Goal: Register for event/course

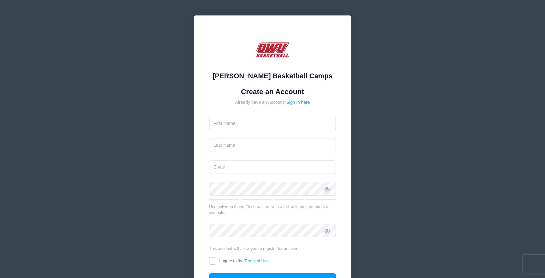
click at [250, 128] on input "text" at bounding box center [272, 124] width 127 height 14
type input "[PERSON_NAME]"
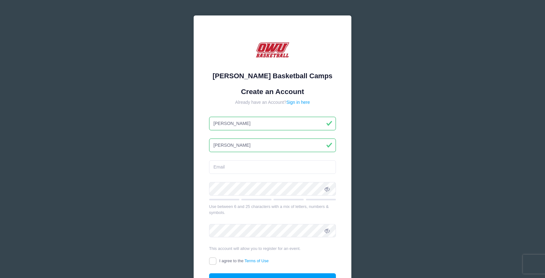
type input "[PERSON_NAME]"
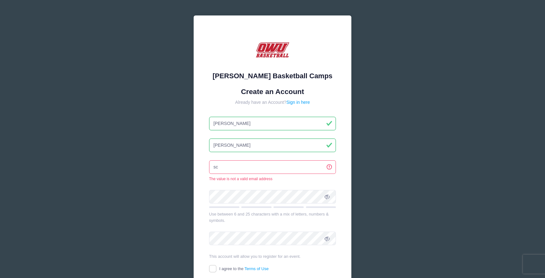
type input "s"
type input "[EMAIL_ADDRESS][DOMAIN_NAME]"
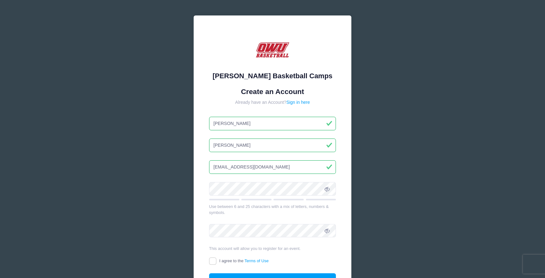
click at [267, 197] on div at bounding box center [272, 191] width 127 height 18
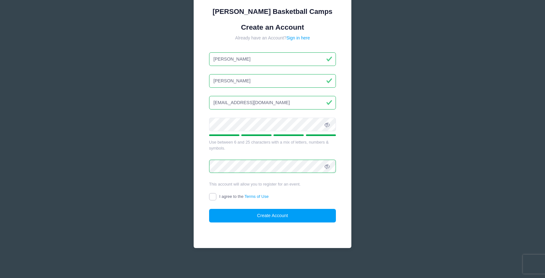
scroll to position [65, 0]
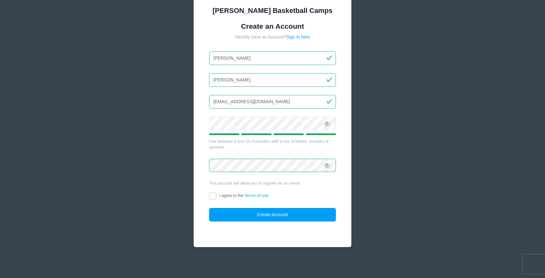
click at [211, 197] on input "I agree to the Terms of Use" at bounding box center [212, 195] width 7 height 7
checkbox input "true"
click at [261, 217] on button "Create Account" at bounding box center [272, 215] width 127 height 14
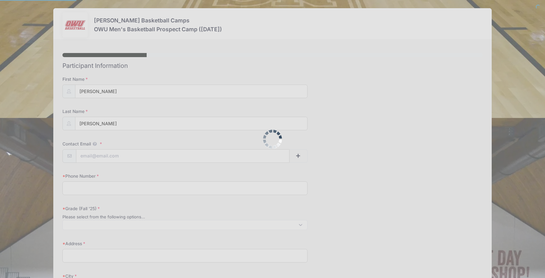
select select
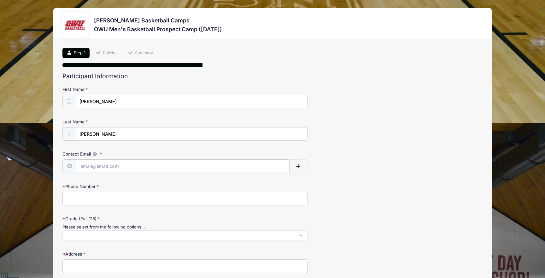
scroll to position [10, 0]
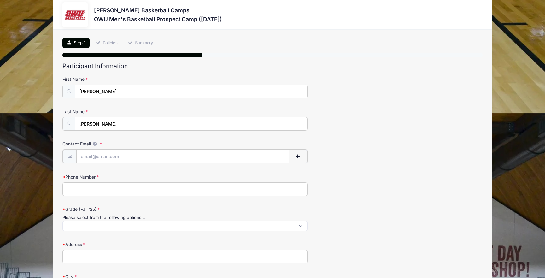
click at [161, 154] on input "Contact Email" at bounding box center [182, 156] width 213 height 14
type input "[EMAIL_ADDRESS][DOMAIN_NAME]"
type input "5134544246"
type input "2646 FREEDOM TRAIL"
type input "[GEOGRAPHIC_DATA]"
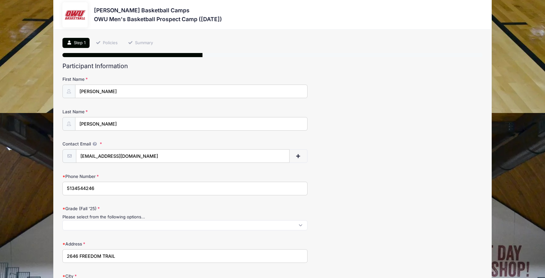
select select "OH"
type input "45103"
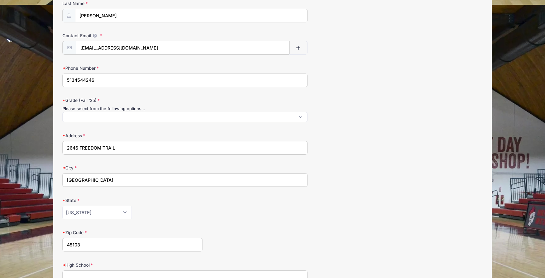
scroll to position [0, 0]
click at [174, 117] on span at bounding box center [184, 117] width 245 height 10
select select "12th"
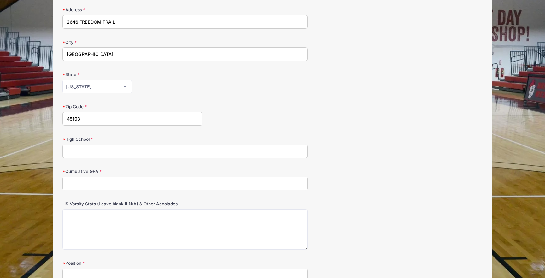
scroll to position [253, 0]
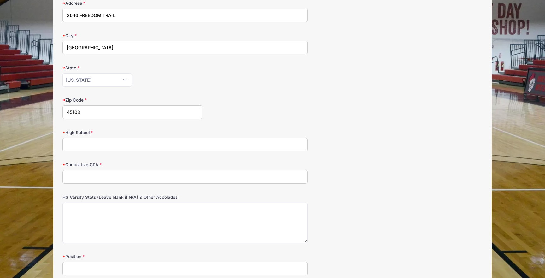
click at [161, 144] on input "High School" at bounding box center [184, 145] width 245 height 14
type input "Clermont Northeastern"
type input "4.0"
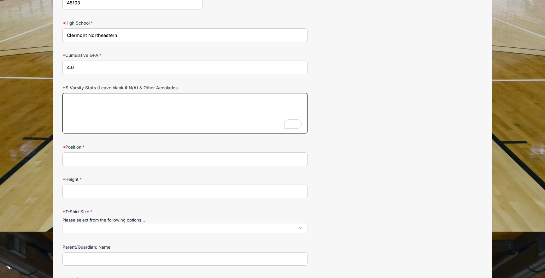
scroll to position [367, 0]
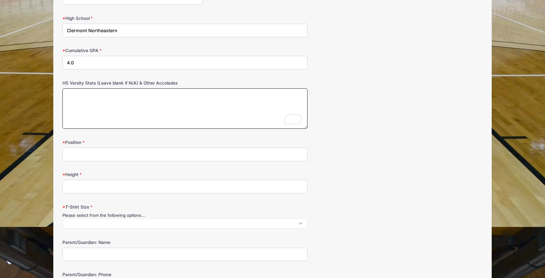
paste textarea "[STREET_ADDRESS]"
type textarea "[STREET_ADDRESS]"
click at [166, 100] on textarea "[STREET_ADDRESS]" at bounding box center [184, 108] width 245 height 41
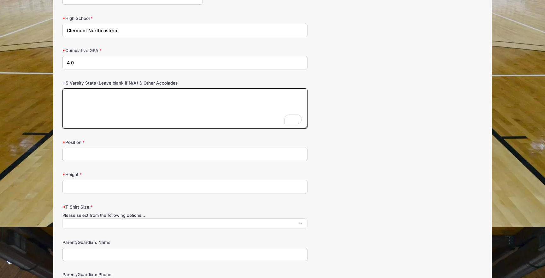
paste textarea "2ND TEAM ALL CITY - CINCINNATI ENQUIRER OH DISTRICT 16 ALL-STAR TEAM 2ND TEAM A…"
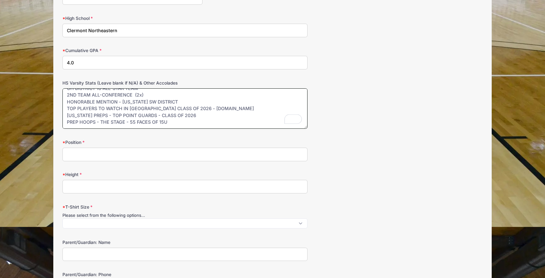
scroll to position [0, 0]
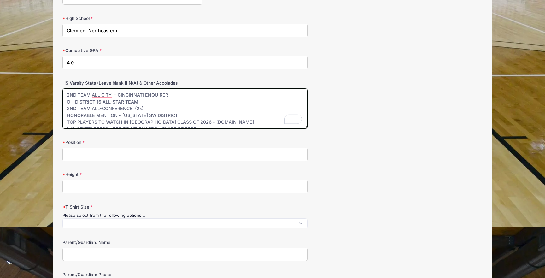
type textarea "2ND TEAM ALL CITY - CINCINNATI ENQUIRER OH DISTRICT 16 ALL-STAR TEAM 2ND TEAM A…"
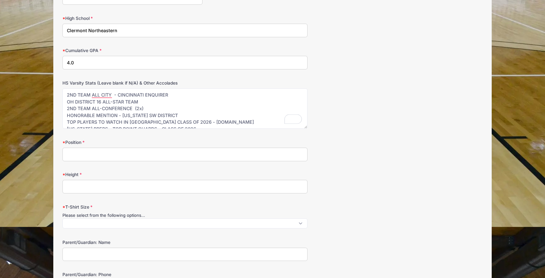
click at [81, 151] on input "Position" at bounding box center [184, 155] width 245 height 14
type input "PG, SG"
type input "6'0""
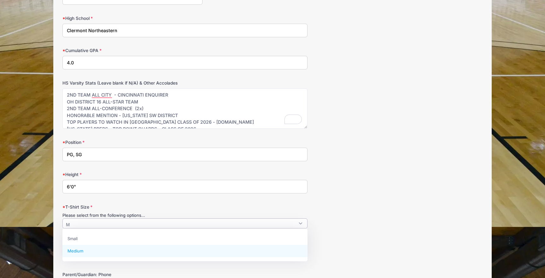
type textarea "M"
select select "Medium"
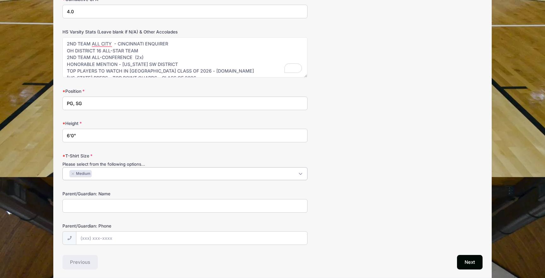
scroll to position [421, 0]
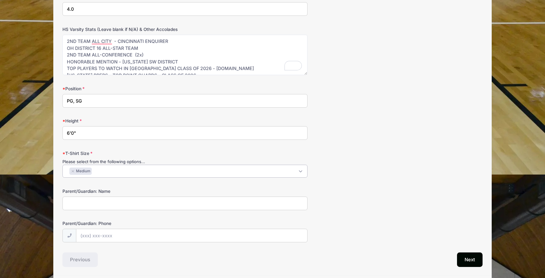
click at [77, 202] on input "Parent/Guardian: Name" at bounding box center [184, 203] width 245 height 14
type input "[PERSON_NAME]"
type input "[PHONE_NUMBER]"
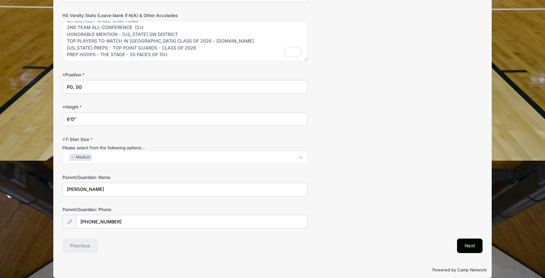
scroll to position [443, 0]
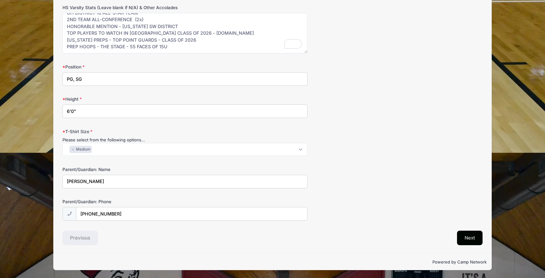
click at [468, 234] on button "Next" at bounding box center [470, 237] width 26 height 15
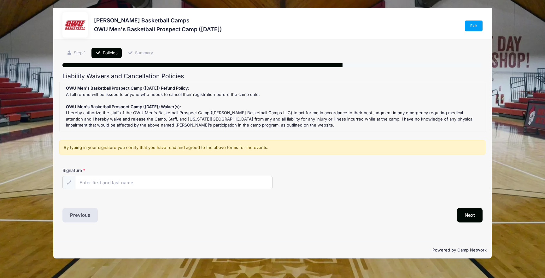
scroll to position [0, 0]
click at [232, 182] on input "Signature" at bounding box center [173, 183] width 197 height 14
type input "[PERSON_NAME]"
click at [264, 229] on div "Step 2 /7 Step 1 Policies Summary Participant Information First Name [PERSON_NA…" at bounding box center [272, 141] width 438 height 202
click at [471, 215] on button "Next" at bounding box center [470, 215] width 26 height 15
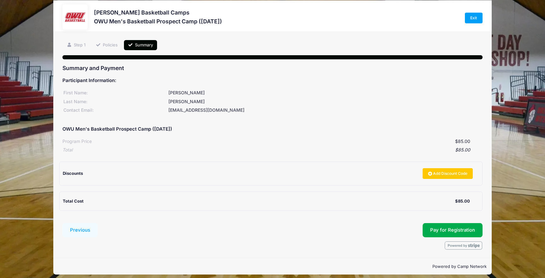
scroll to position [13, 0]
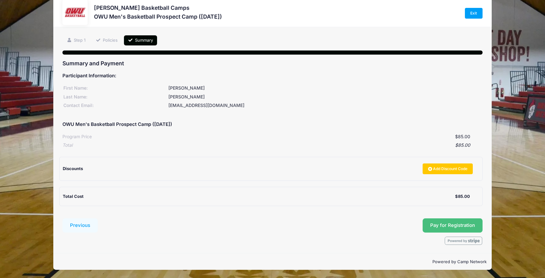
click at [440, 223] on span "Pay for Registration" at bounding box center [452, 225] width 45 height 6
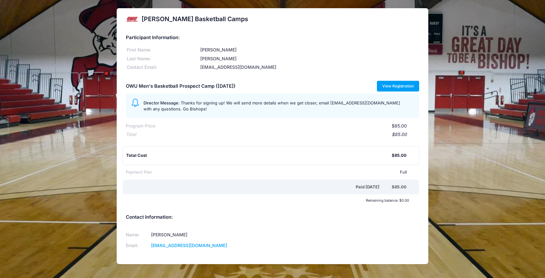
click at [408, 86] on link "View Registration" at bounding box center [398, 86] width 43 height 11
